Goal: Task Accomplishment & Management: Complete application form

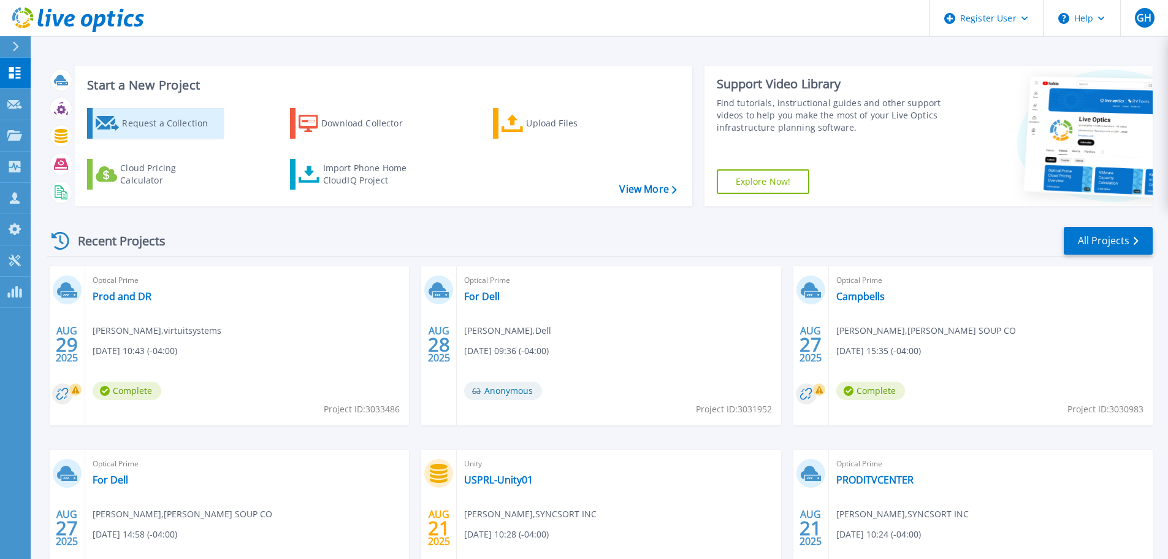
click at [135, 125] on div "Request a Collection" at bounding box center [171, 123] width 98 height 25
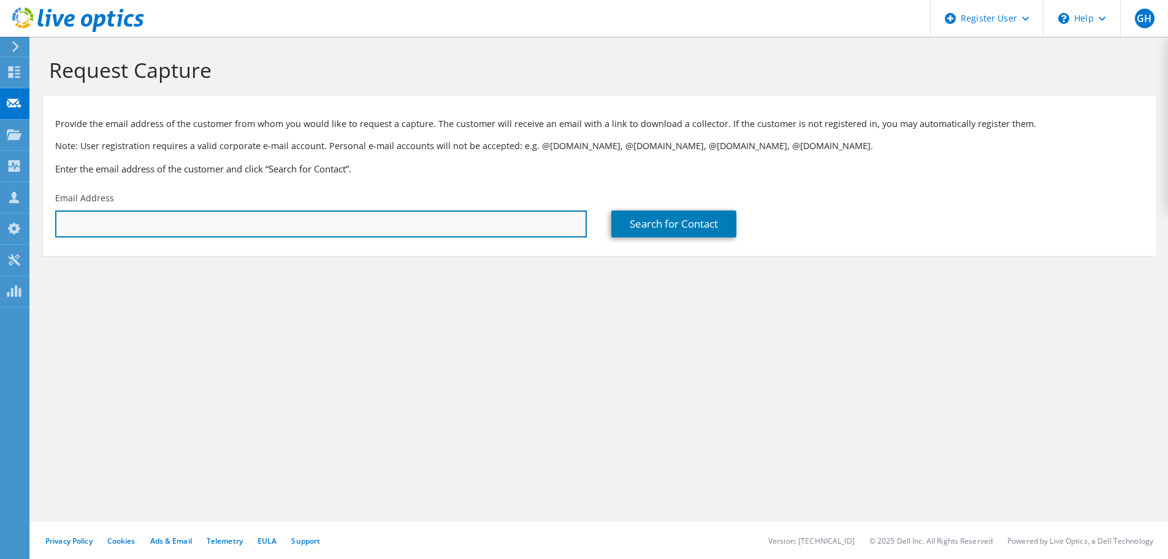
click at [410, 231] on input "text" at bounding box center [321, 223] width 532 height 27
type input "[PERSON_NAME][EMAIL_ADDRESS][PERSON_NAME][DOMAIN_NAME]"
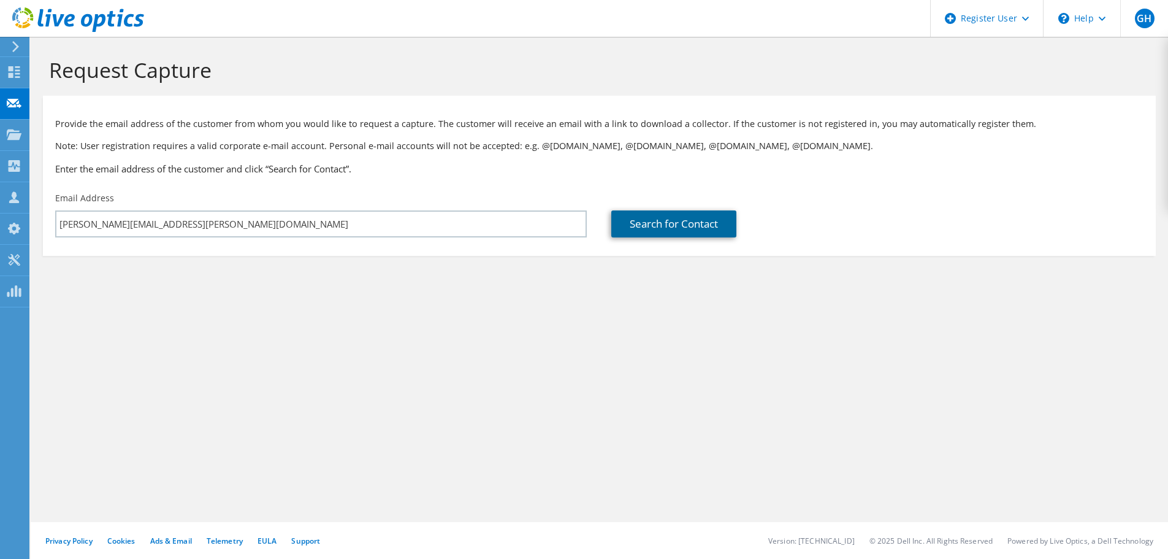
click at [649, 229] on link "Search for Contact" at bounding box center [674, 223] width 125 height 27
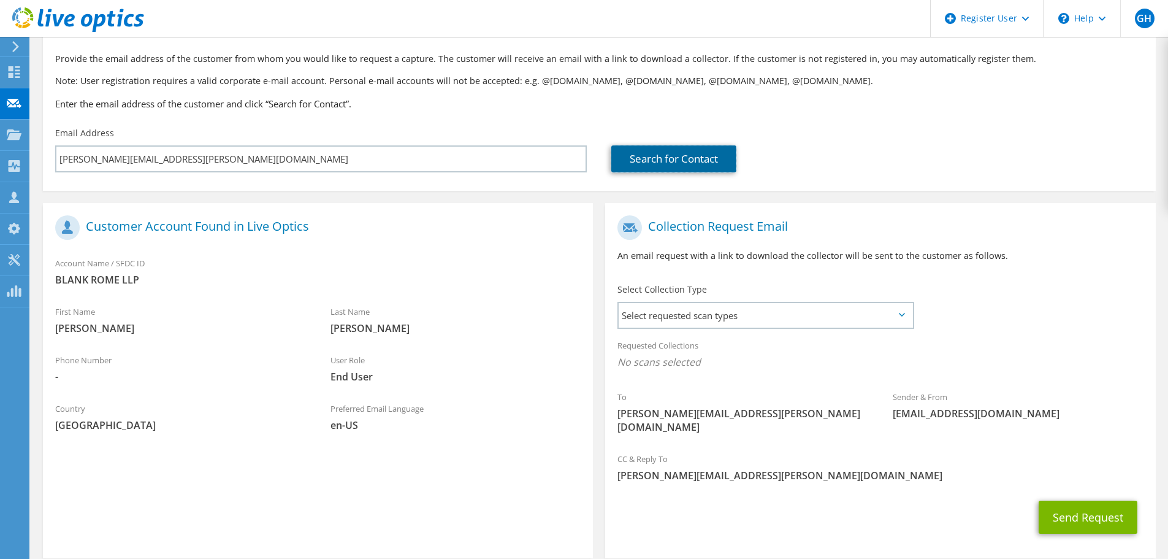
scroll to position [112, 0]
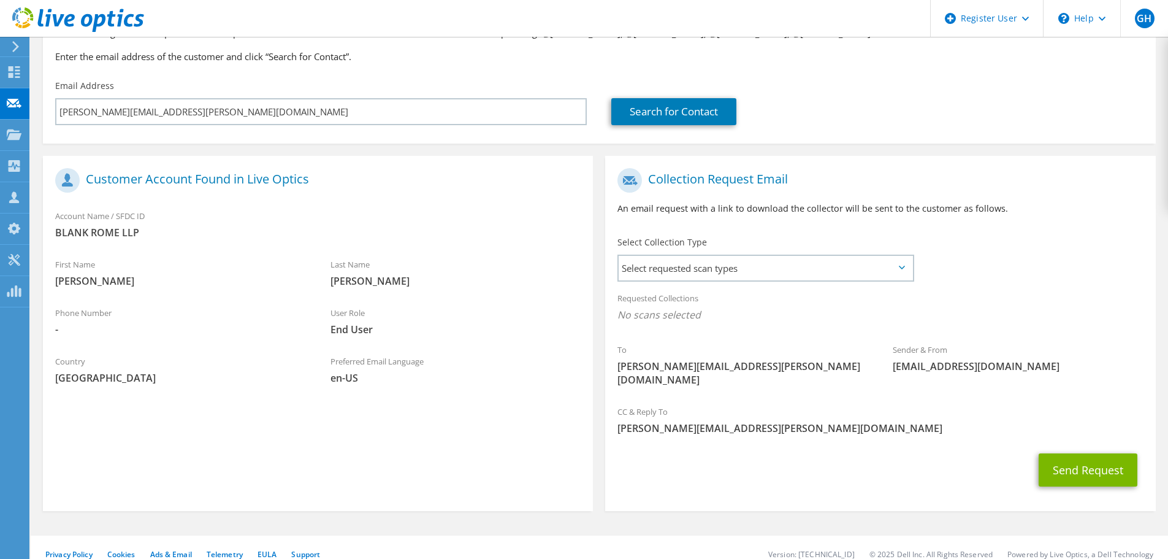
click at [810, 284] on div "Select Collection Type Select requested scan types Server Virtualization Optica…" at bounding box center [765, 257] width 321 height 55
click at [815, 267] on span "Select requested scan types" at bounding box center [766, 268] width 294 height 25
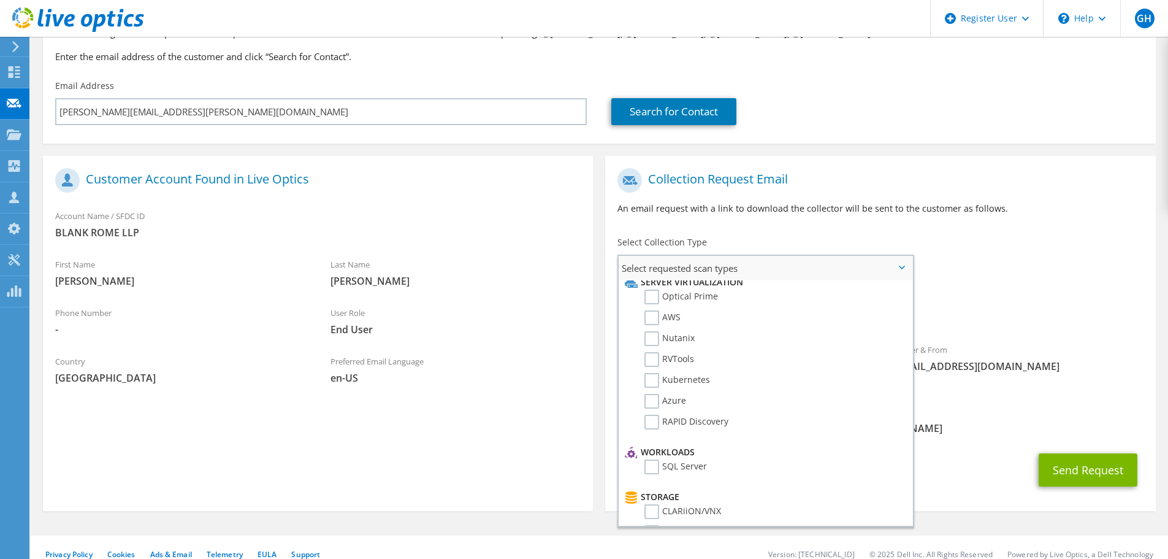
scroll to position [0, 0]
